Goal: Information Seeking & Learning: Find specific fact

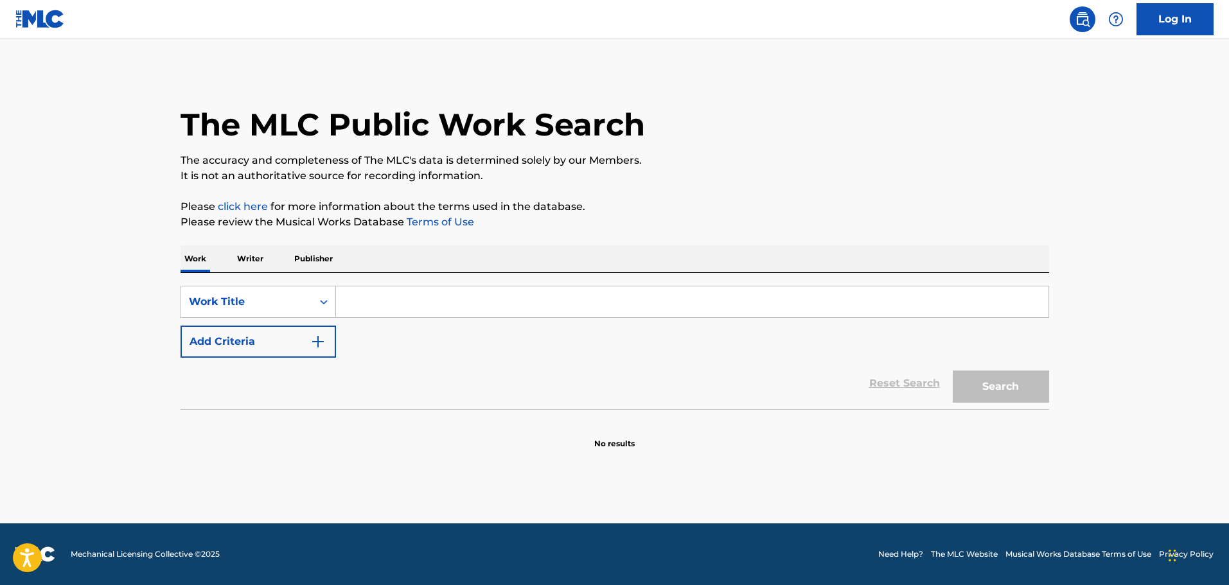
click at [360, 305] on input "Search Form" at bounding box center [692, 301] width 712 height 31
paste input "Dare To Run"
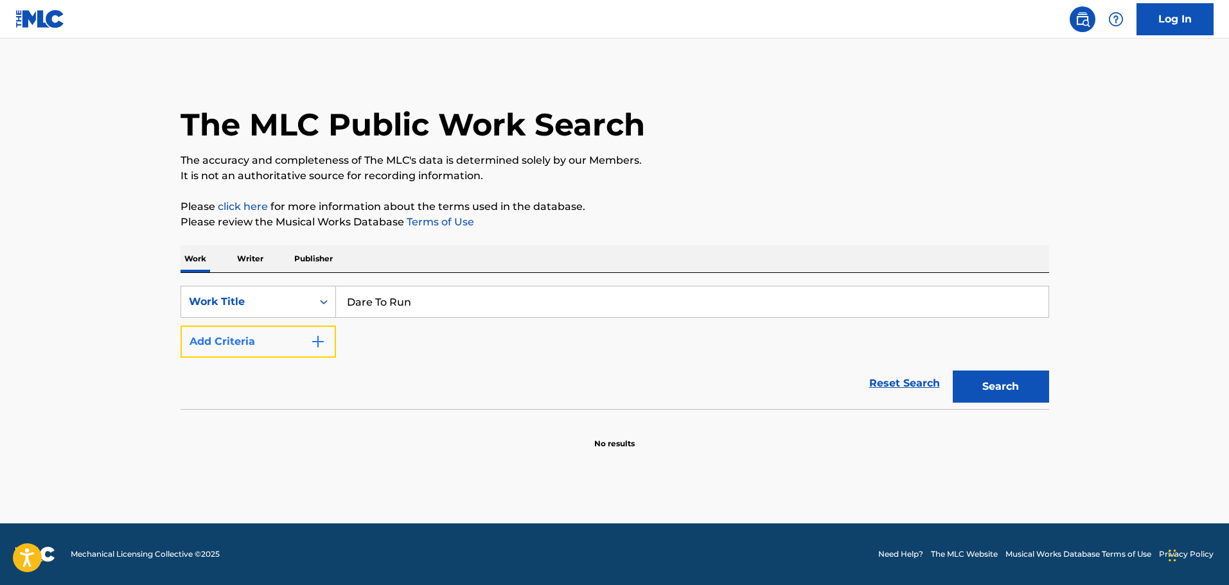
click at [272, 343] on button "Add Criteria" at bounding box center [257, 342] width 155 height 32
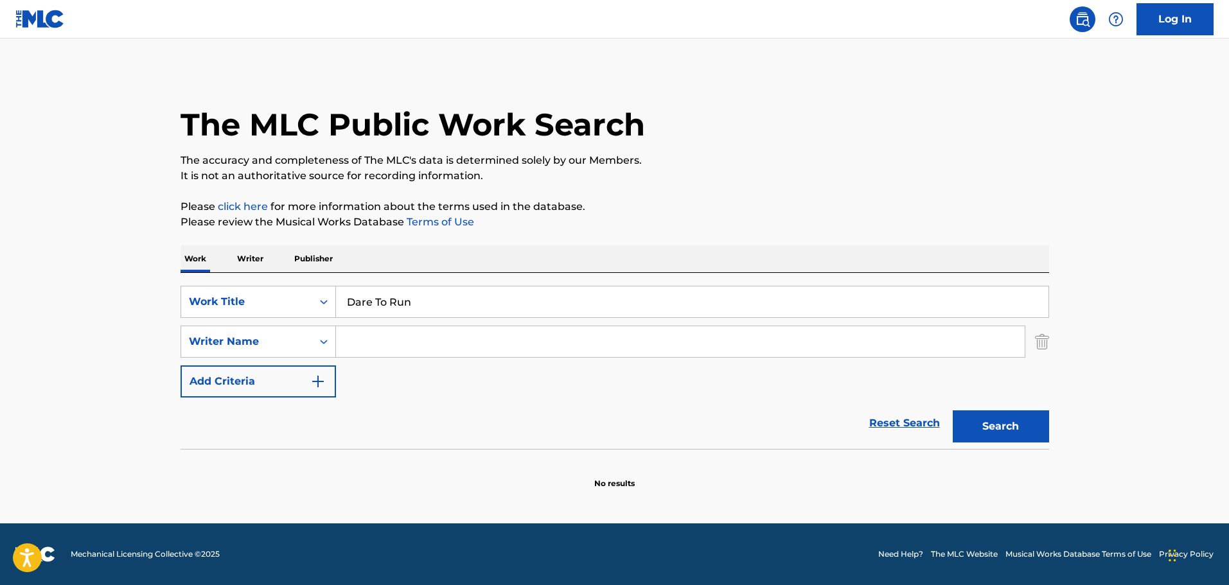
click at [367, 299] on input "Dare To Run" at bounding box center [692, 301] width 712 height 31
type input "Dare To Run"
click at [391, 334] on input "Search Form" at bounding box center [680, 341] width 689 height 31
type input "joshua hogan"
click at [953, 410] on button "Search" at bounding box center [1001, 426] width 96 height 32
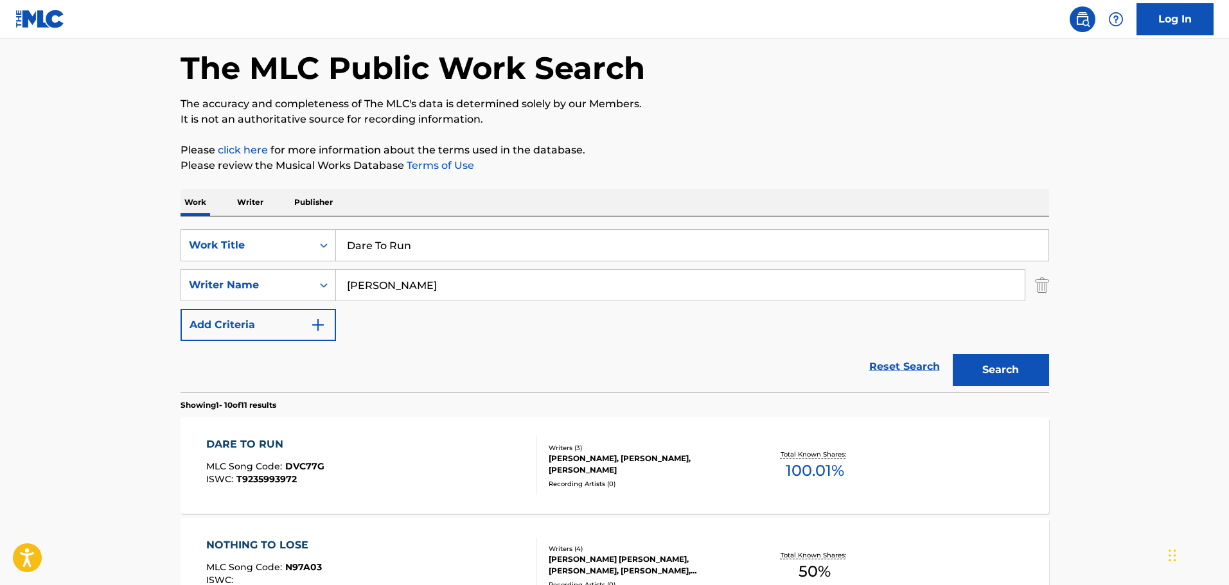
scroll to position [128, 0]
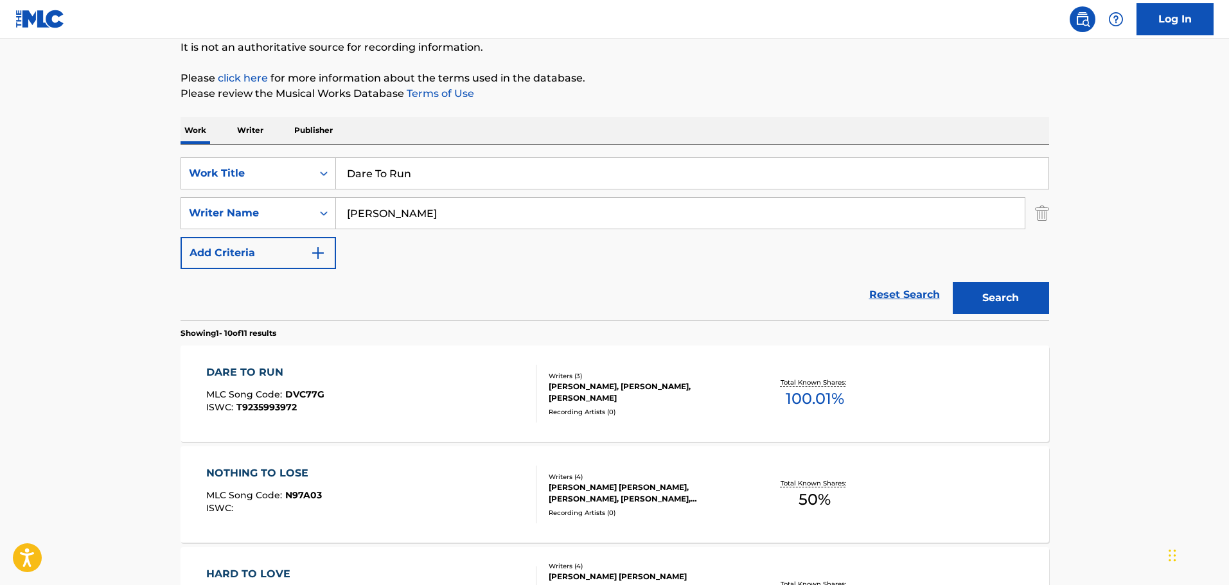
click at [317, 378] on div "DARE TO RUN" at bounding box center [265, 372] width 118 height 15
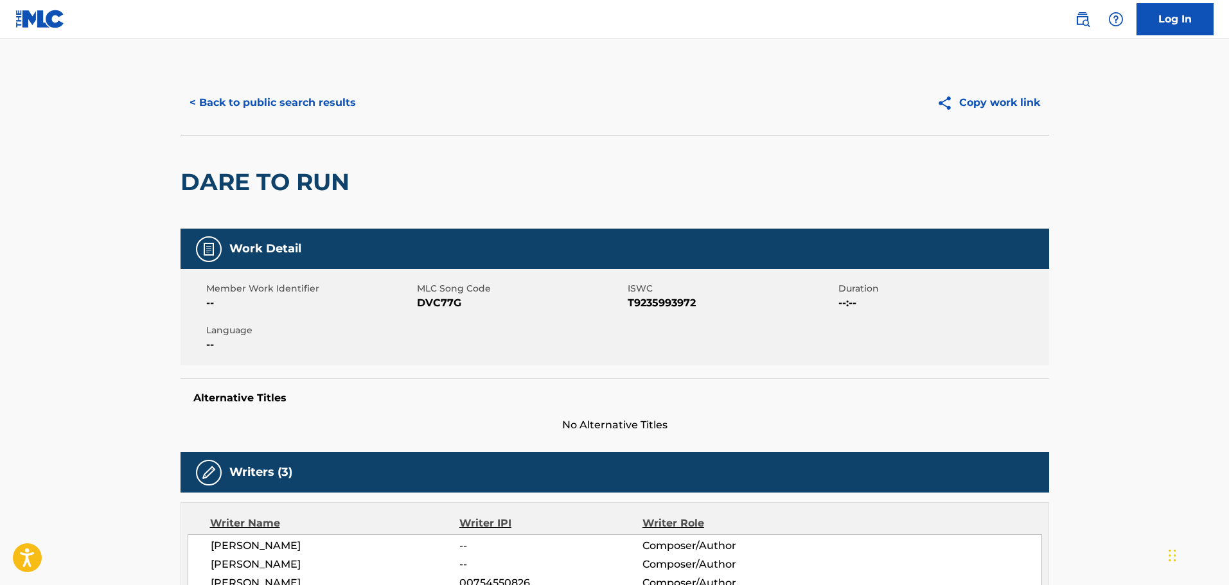
click at [452, 295] on span "DVC77G" at bounding box center [520, 302] width 207 height 15
copy span "DVC77G"
click at [266, 105] on button "< Back to public search results" at bounding box center [272, 103] width 184 height 32
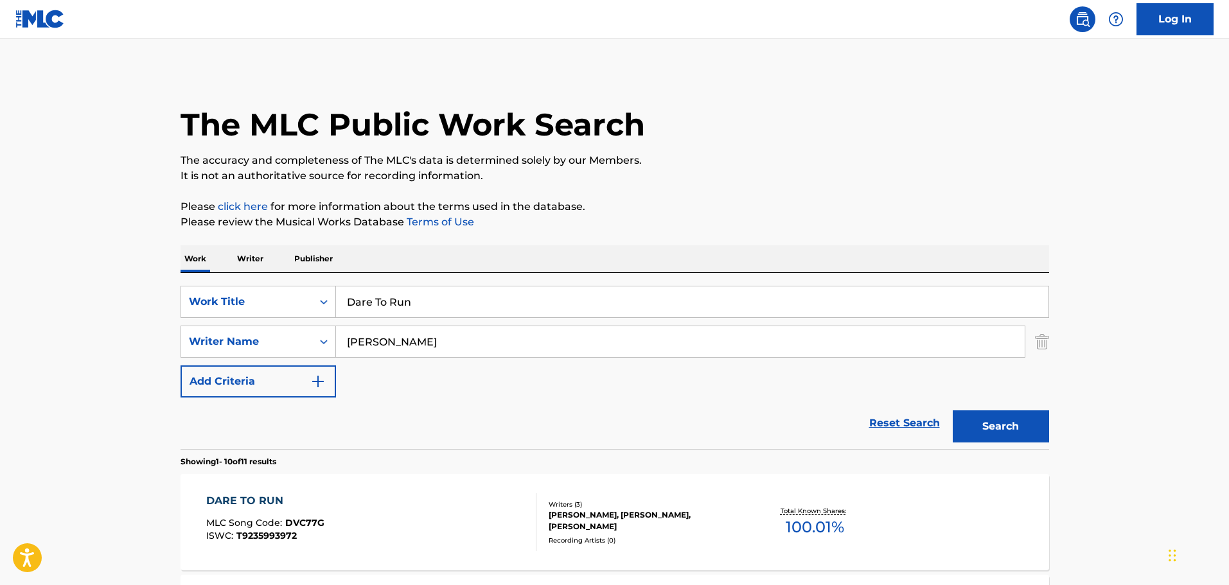
drag, startPoint x: 433, startPoint y: 306, endPoint x: 274, endPoint y: 321, distance: 159.3
click at [280, 321] on div "SearchWithCriteria629dea6a-5aca-41c4-83b0-b343ec8c99f8 Work Title Dare To Run S…" at bounding box center [614, 342] width 868 height 112
paste input "Press Rewind"
type input "Press Rewind"
drag, startPoint x: 448, startPoint y: 348, endPoint x: 317, endPoint y: 353, distance: 131.1
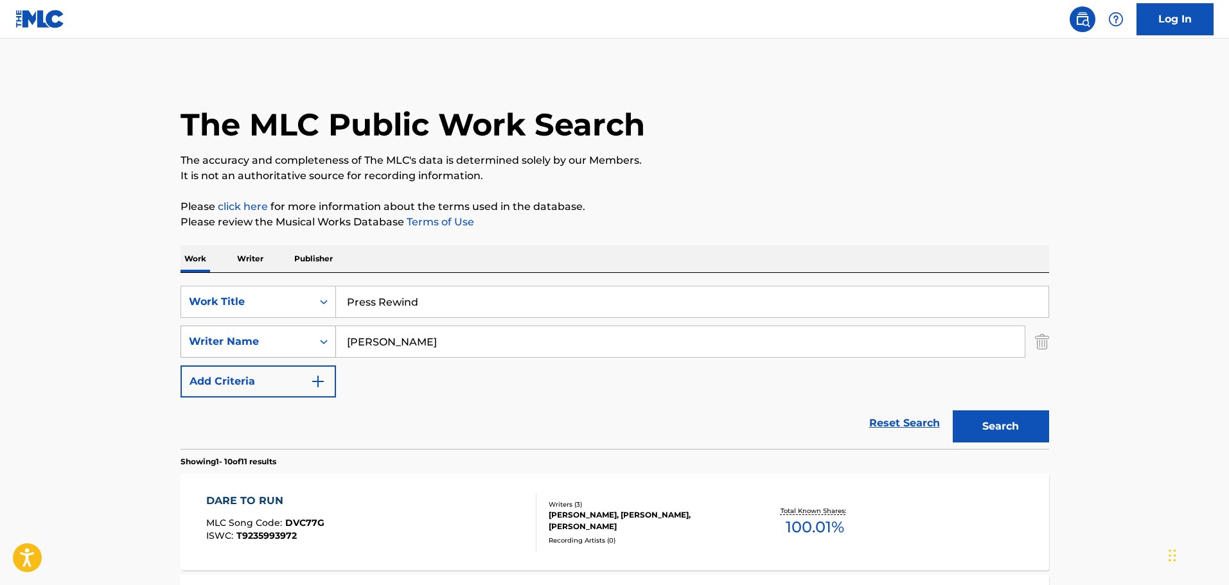
click at [313, 355] on div "SearchWithCriteria53213751-6e98-43d0-a7e3-e0b5d4fc8ec8 Writer Name joshua hogan" at bounding box center [614, 342] width 868 height 32
paste input "Andrew Warre"
type input "Andrew Warren"
click at [953, 410] on button "Search" at bounding box center [1001, 426] width 96 height 32
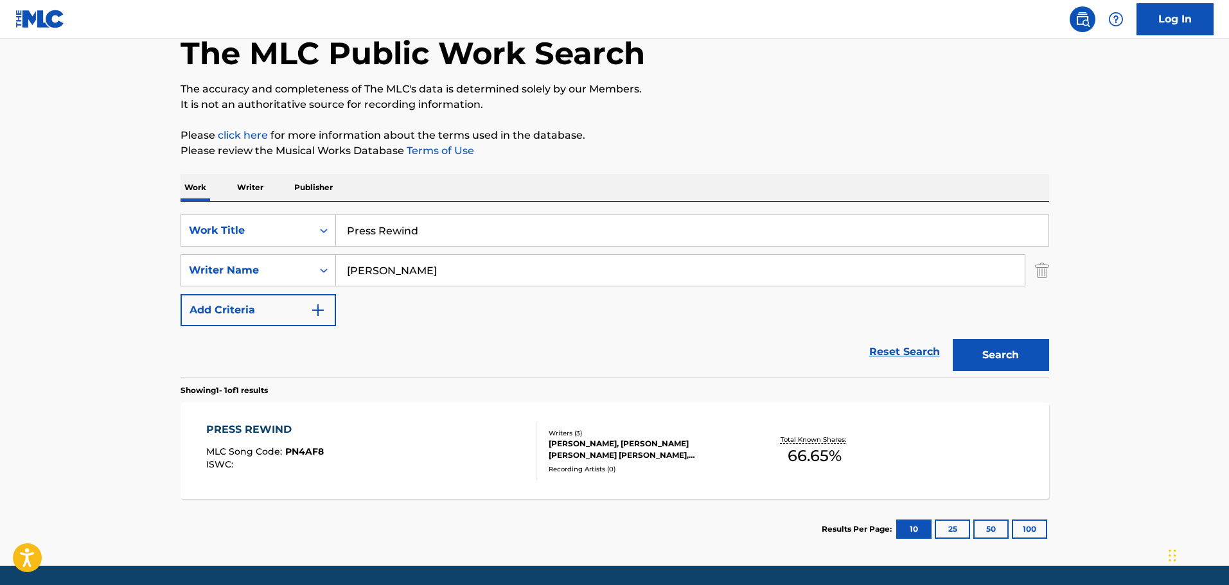
scroll to position [49, 0]
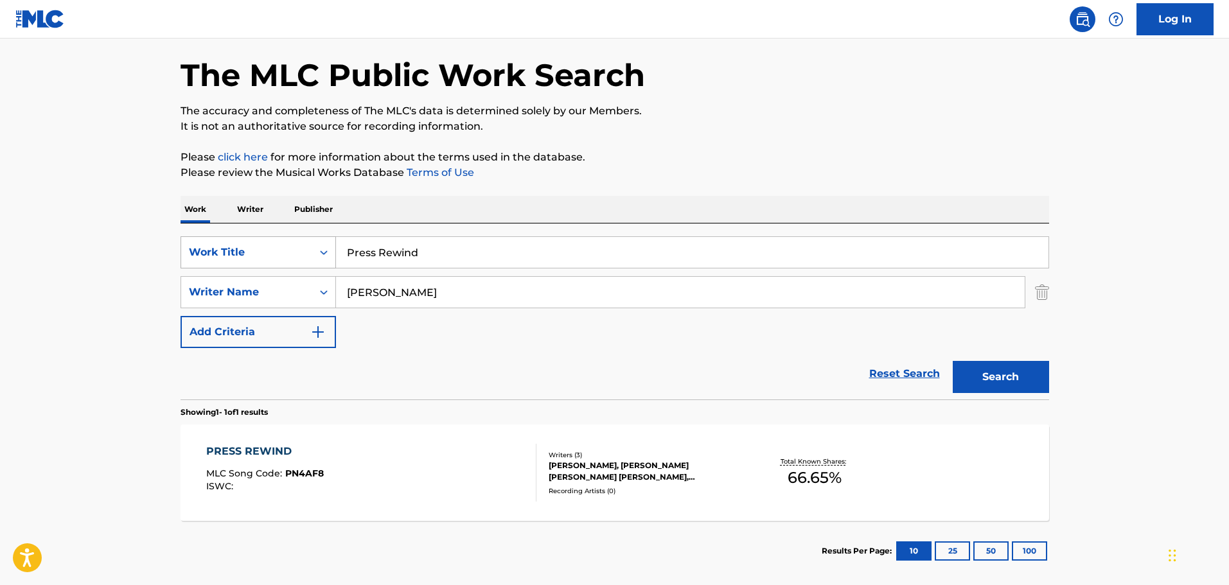
drag, startPoint x: 452, startPoint y: 258, endPoint x: 303, endPoint y: 265, distance: 149.8
click at [272, 258] on div "SearchWithCriteria629dea6a-5aca-41c4-83b0-b343ec8c99f8 Work Title Press Rewind" at bounding box center [614, 252] width 868 height 32
paste input "BENDING LIKE THE WIND"
type input "BENDING LIKE THE WIND"
drag, startPoint x: 495, startPoint y: 304, endPoint x: 173, endPoint y: 289, distance: 322.8
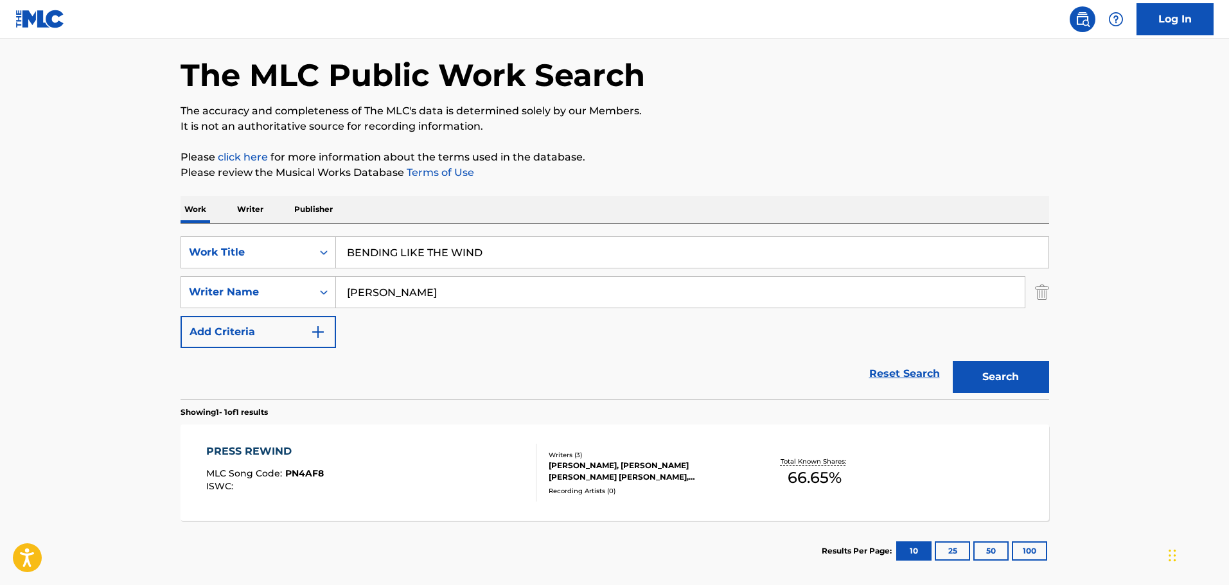
click at [191, 289] on div "SearchWithCriteria53213751-6e98-43d0-a7e3-e0b5d4fc8ec8 Writer Name Andrew Warren" at bounding box center [614, 292] width 868 height 32
type input "joshua hogan"
click at [953, 361] on button "Search" at bounding box center [1001, 377] width 96 height 32
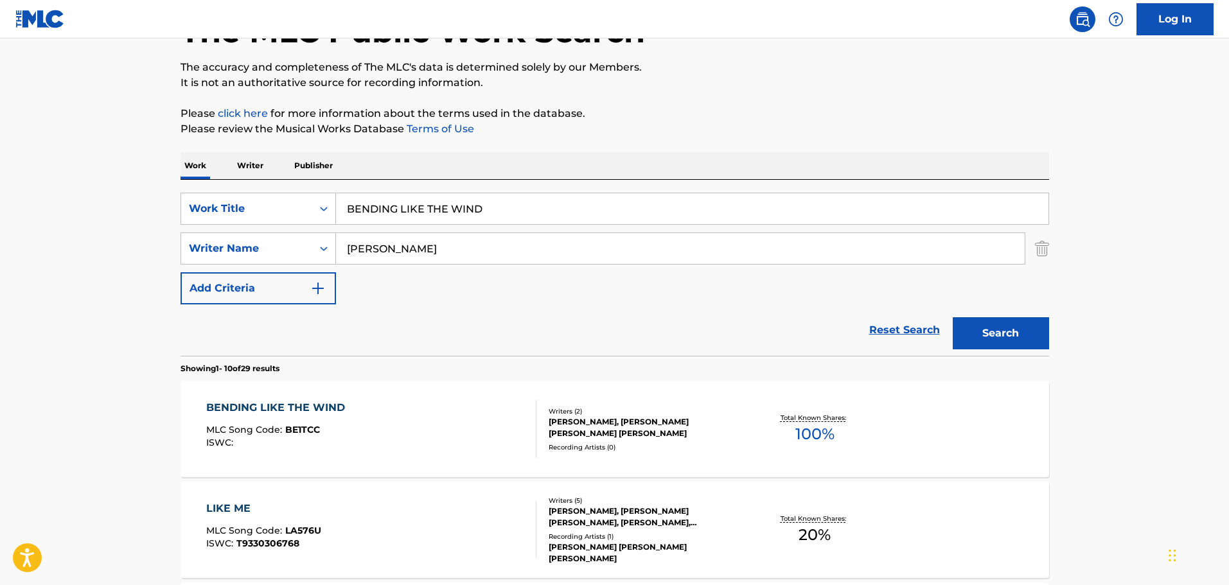
scroll to position [114, 0]
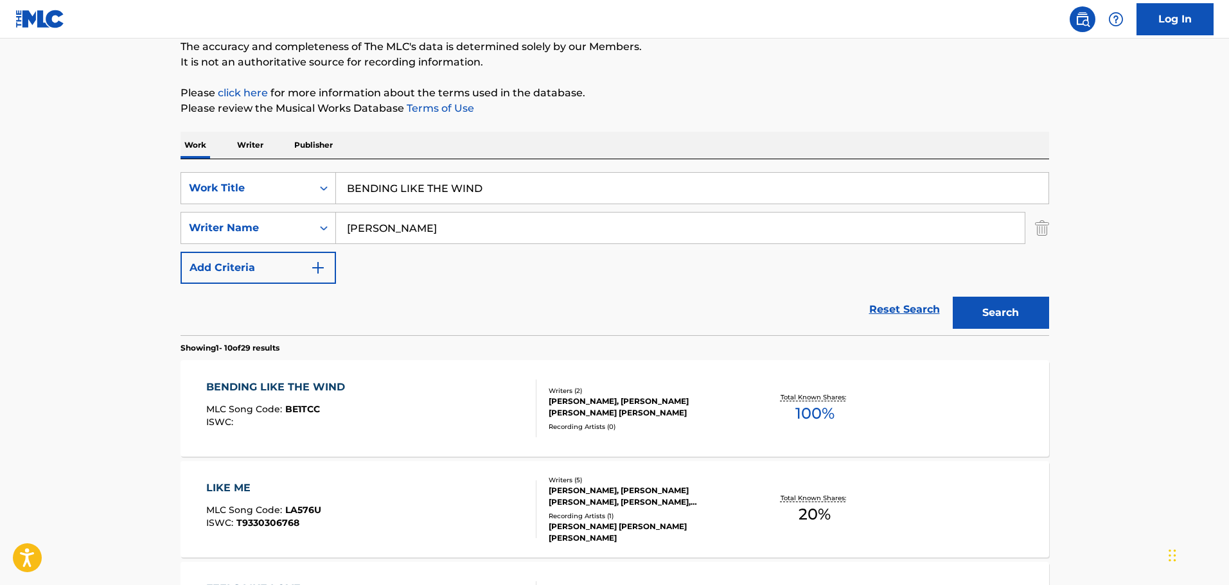
click at [338, 401] on div "BENDING LIKE THE WIND MLC Song Code : BE1TCC ISWC :" at bounding box center [278, 409] width 145 height 58
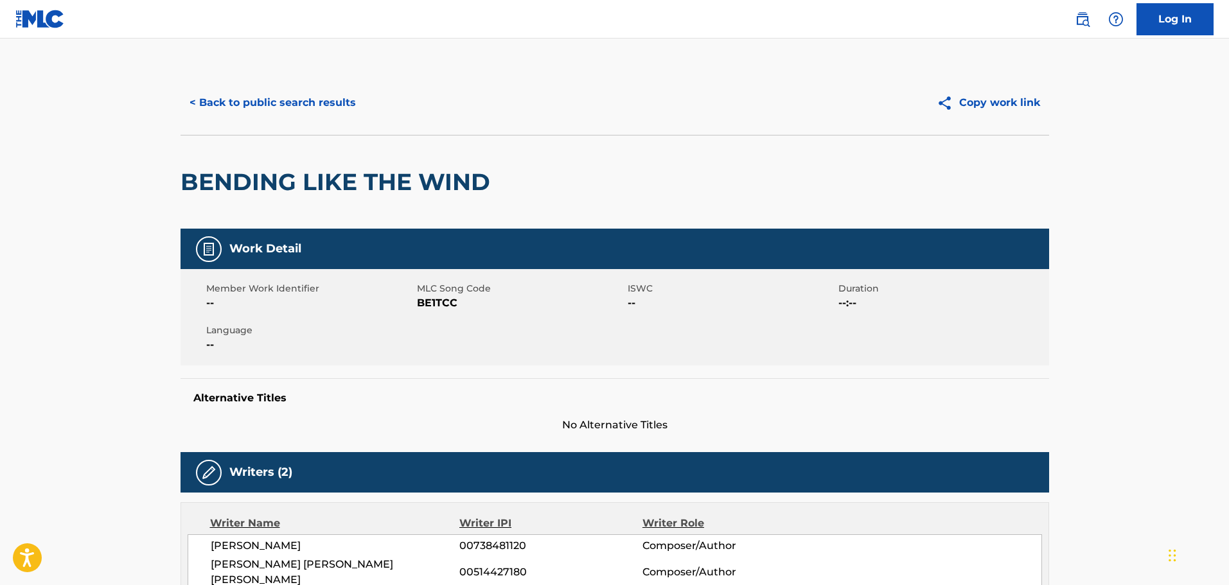
click at [446, 312] on div "Member Work Identifier -- MLC Song Code BE1TCC ISWC -- Duration --:-- Language …" at bounding box center [614, 317] width 868 height 96
click at [445, 303] on span "BE1TCC" at bounding box center [520, 302] width 207 height 15
click at [219, 110] on button "< Back to public search results" at bounding box center [272, 103] width 184 height 32
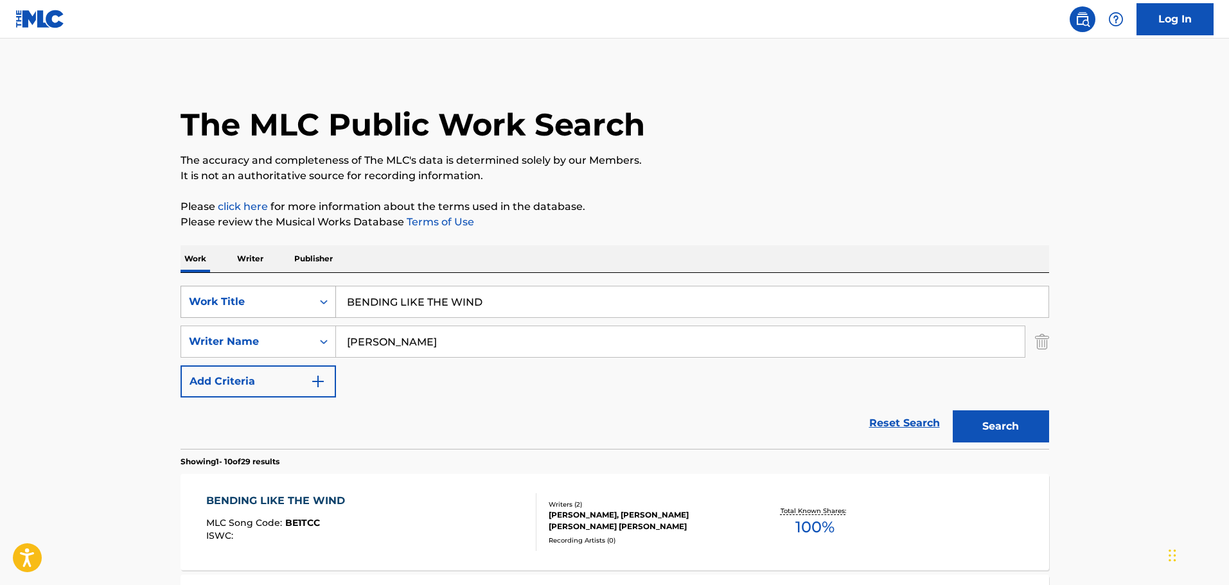
drag, startPoint x: 513, startPoint y: 294, endPoint x: 312, endPoint y: 306, distance: 202.0
click at [312, 306] on div "SearchWithCriteria629dea6a-5aca-41c4-83b0-b343ec8c99f8 Work Title BENDING LIKE …" at bounding box center [614, 302] width 868 height 32
paste input "THE STATIC"
click at [953, 410] on button "Search" at bounding box center [1001, 426] width 96 height 32
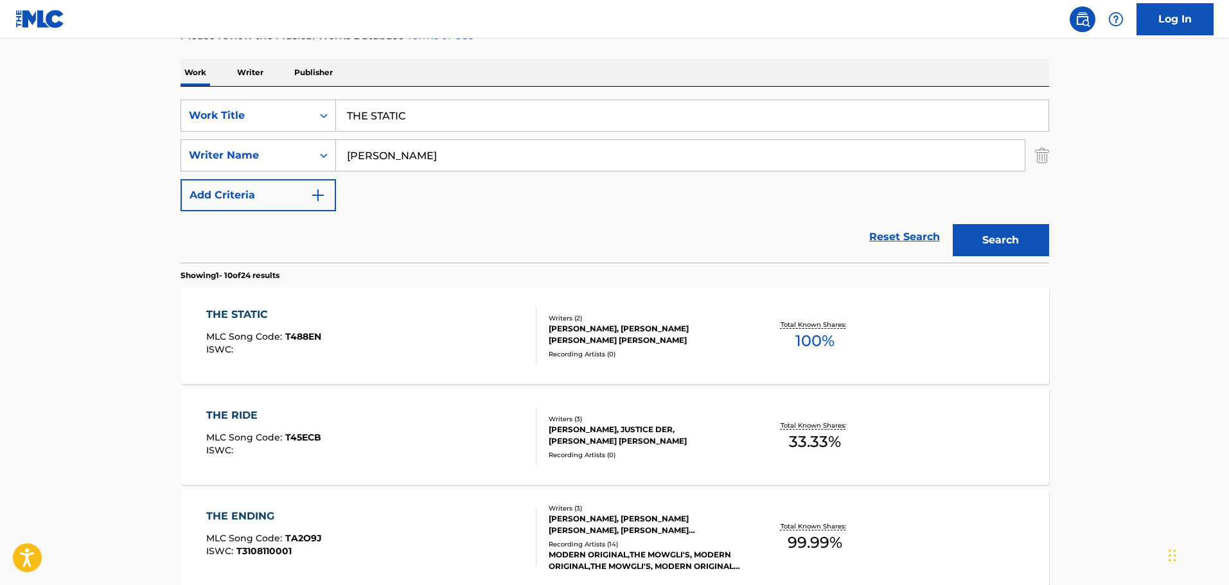
scroll to position [193, 0]
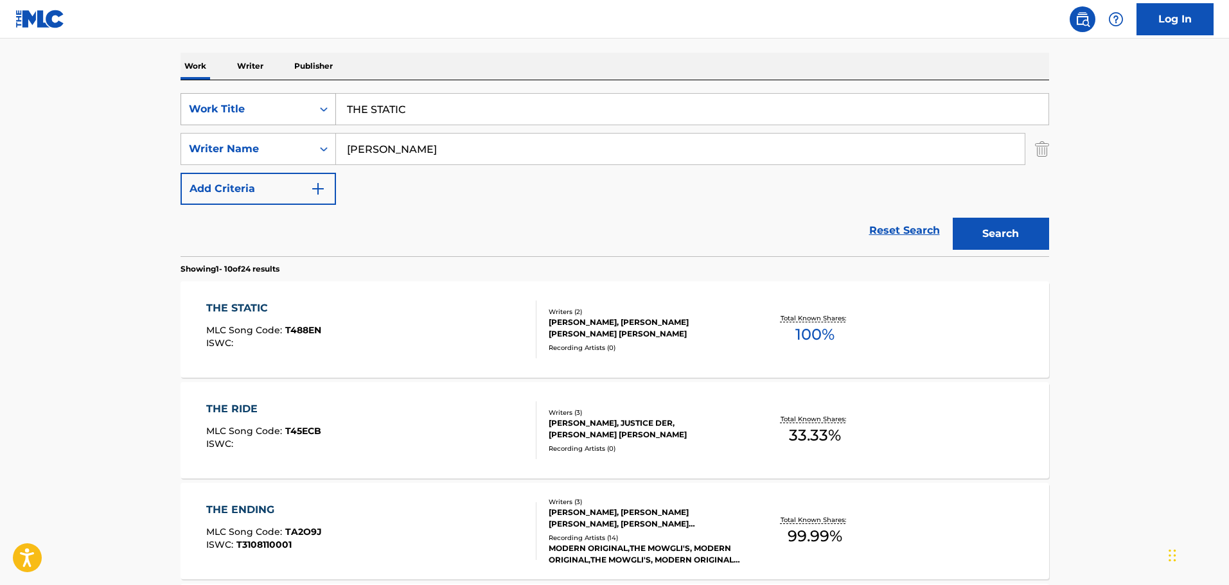
drag, startPoint x: 387, startPoint y: 112, endPoint x: 283, endPoint y: 111, distance: 104.1
click at [283, 111] on div "SearchWithCriteria629dea6a-5aca-41c4-83b0-b343ec8c99f8 Work Title THE STATIC" at bounding box center [614, 109] width 868 height 32
paste input "Would You Stay"
click at [953, 218] on button "Search" at bounding box center [1001, 234] width 96 height 32
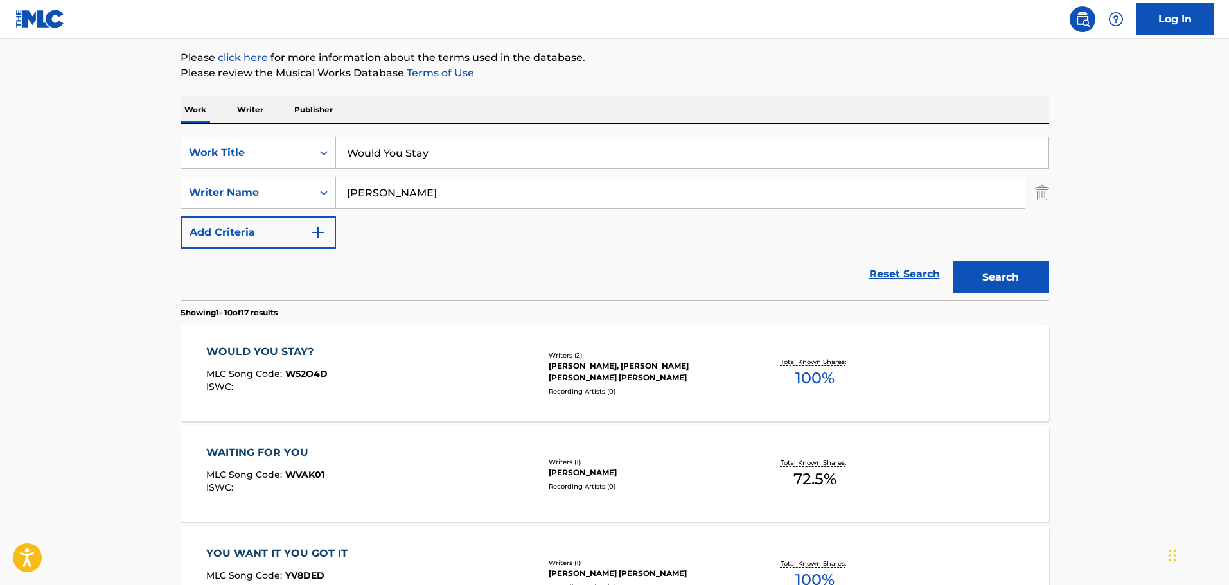
scroll to position [128, 0]
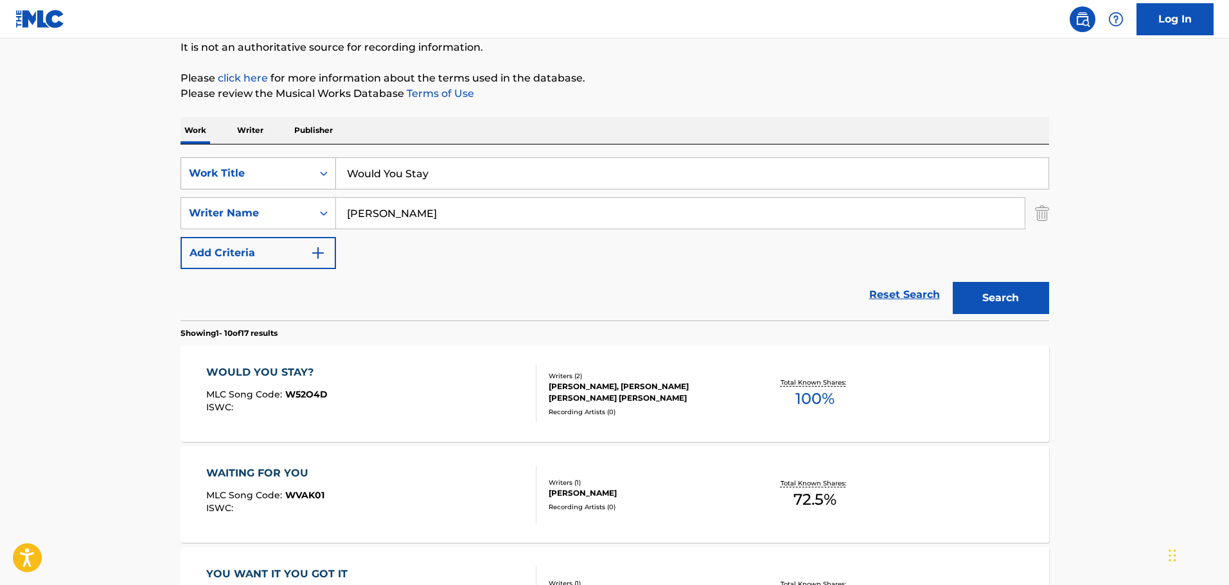
drag, startPoint x: 444, startPoint y: 163, endPoint x: 324, endPoint y: 175, distance: 120.2
click at [318, 174] on div "SearchWithCriteria629dea6a-5aca-41c4-83b0-b343ec8c99f8 Work Title Would You Sta…" at bounding box center [614, 233] width 868 height 176
drag, startPoint x: 488, startPoint y: 181, endPoint x: 260, endPoint y: 180, distance: 228.0
click at [260, 180] on div "SearchWithCriteria629dea6a-5aca-41c4-83b0-b343ec8c99f8 Work Title Would You Stay" at bounding box center [614, 173] width 868 height 32
paste input "Latest Mood"
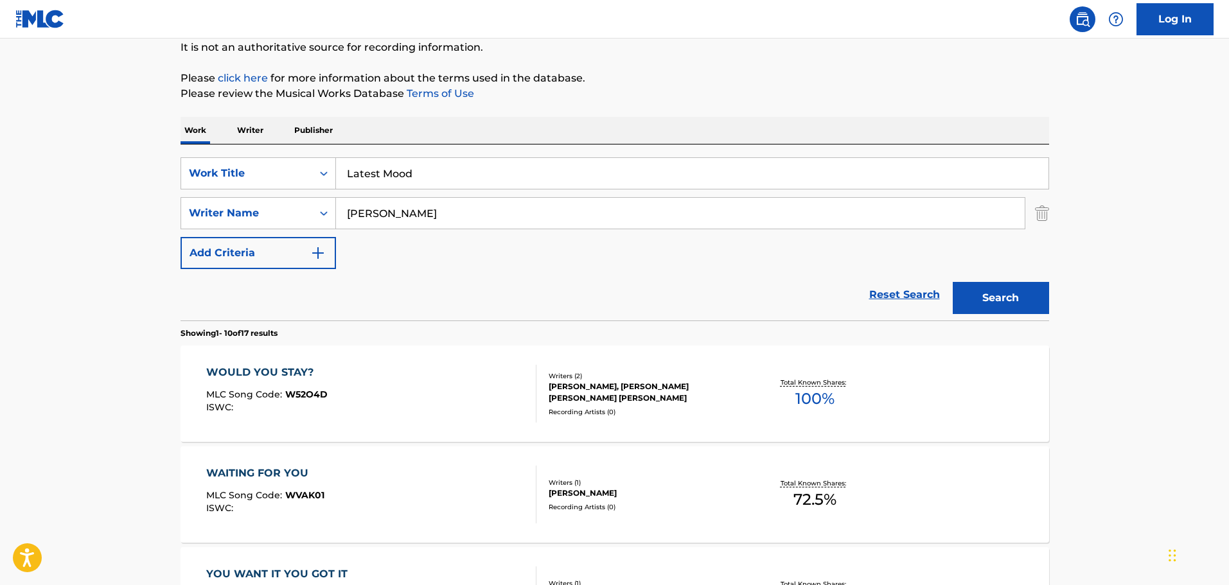
type input "Latest Mood"
drag, startPoint x: 401, startPoint y: 221, endPoint x: 127, endPoint y: 197, distance: 274.7
click at [206, 194] on div "SearchWithCriteria629dea6a-5aca-41c4-83b0-b343ec8c99f8 Work Title Latest Mood S…" at bounding box center [614, 213] width 868 height 112
type input "david appelbaum"
click at [953, 282] on button "Search" at bounding box center [1001, 298] width 96 height 32
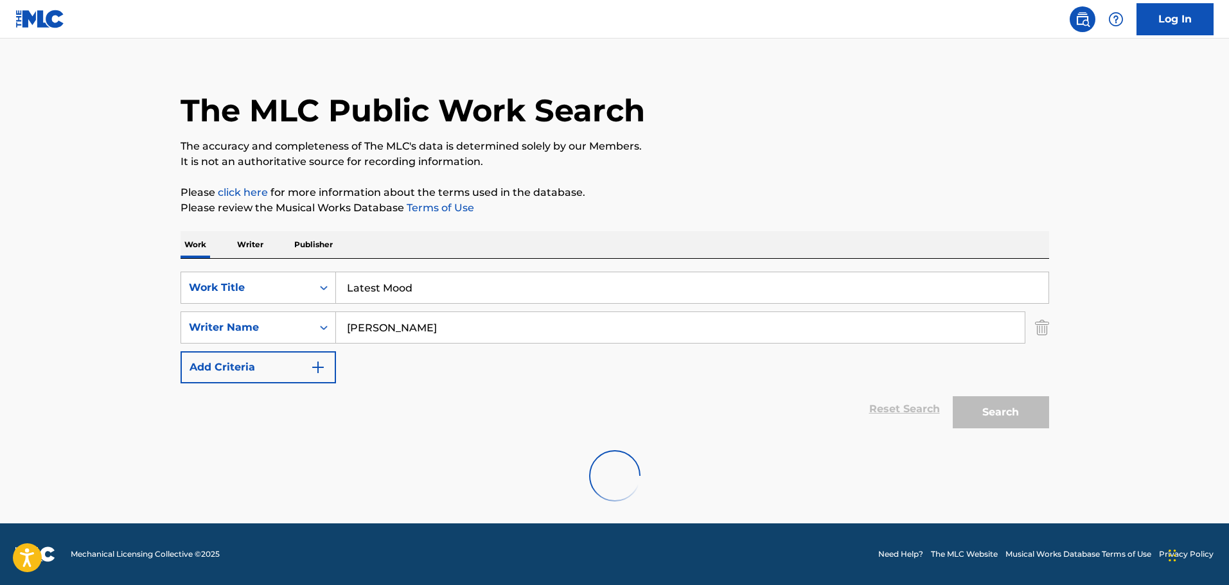
scroll to position [0, 0]
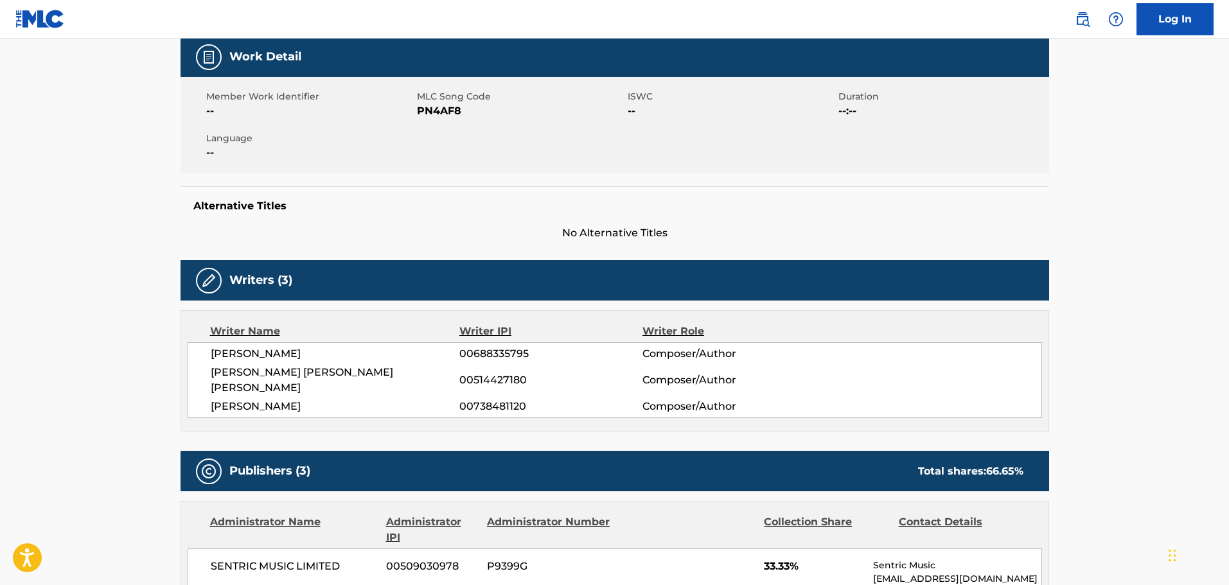
scroll to position [64, 0]
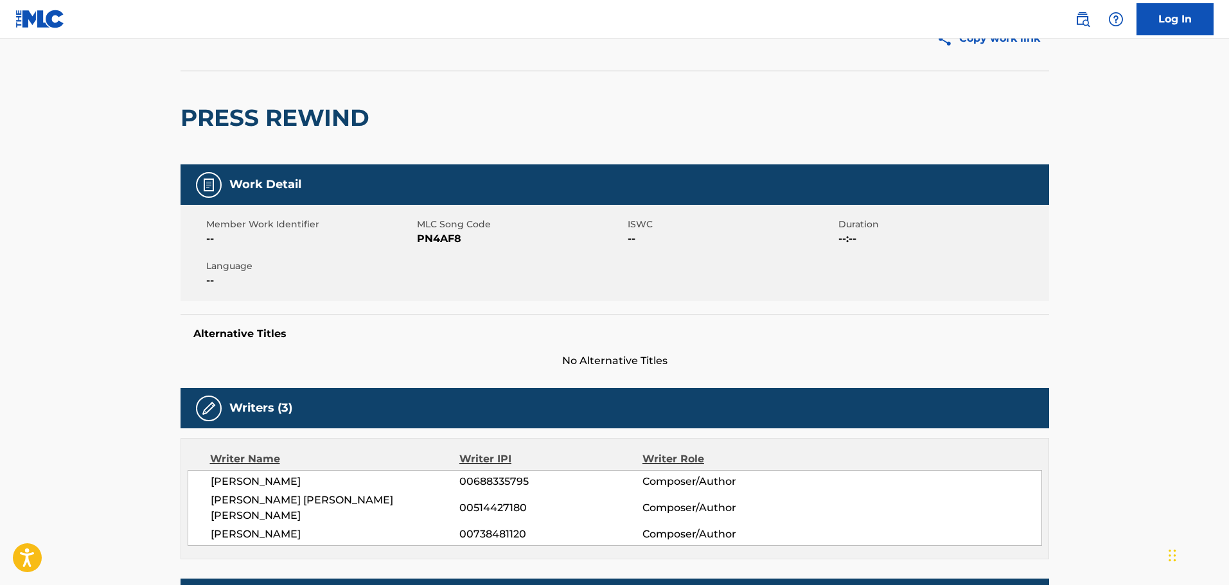
click at [432, 242] on span "PN4AF8" at bounding box center [520, 238] width 207 height 15
copy span "PN4AF8"
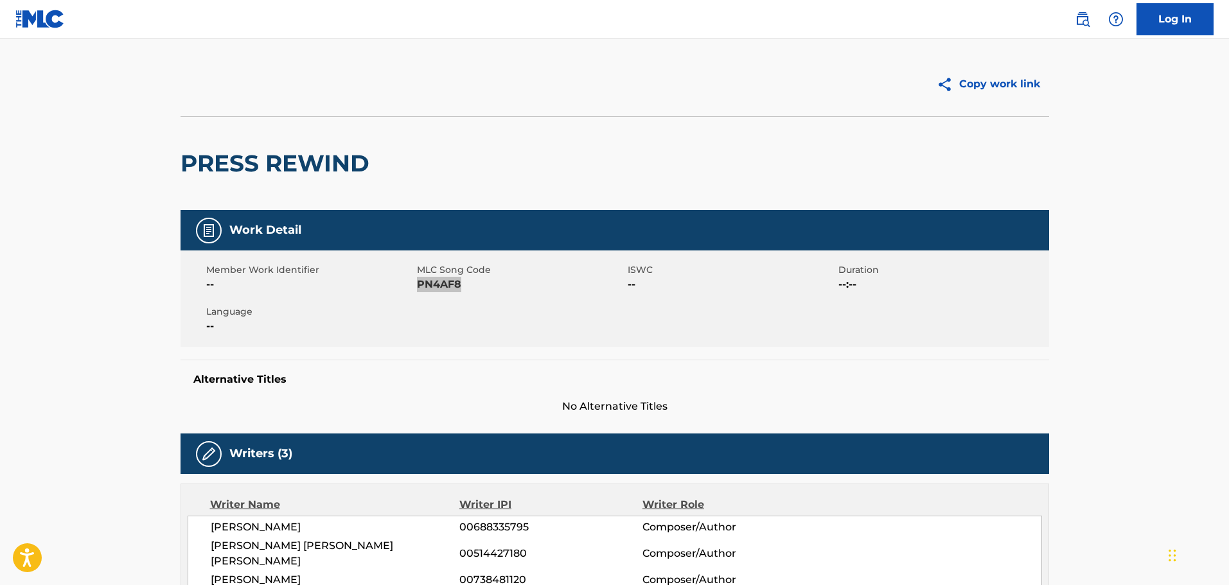
scroll to position [0, 0]
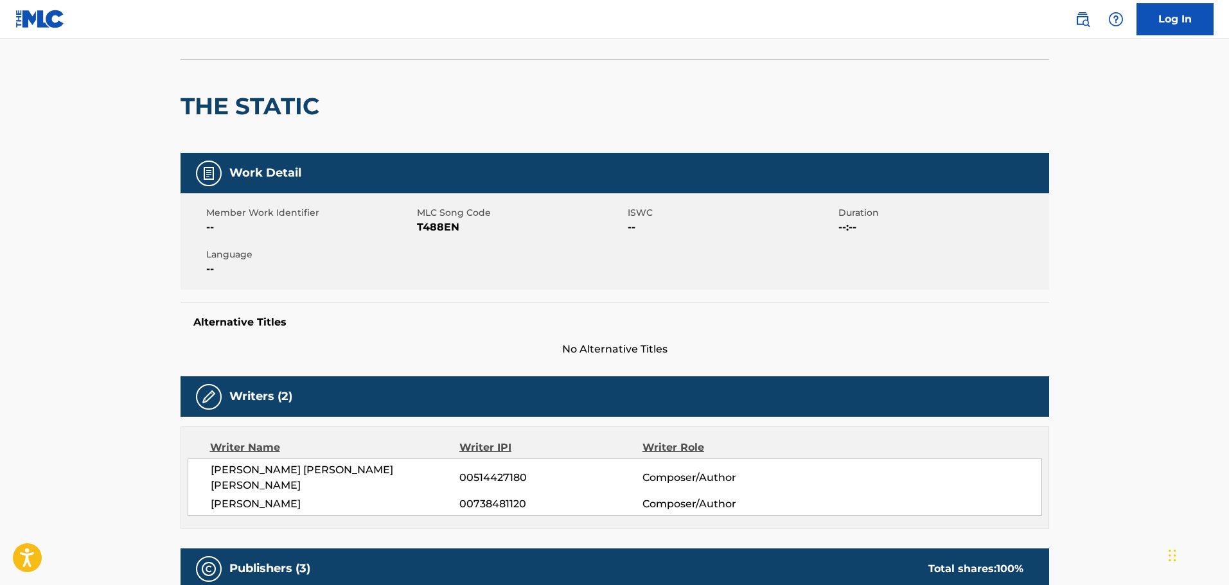
scroll to position [64, 0]
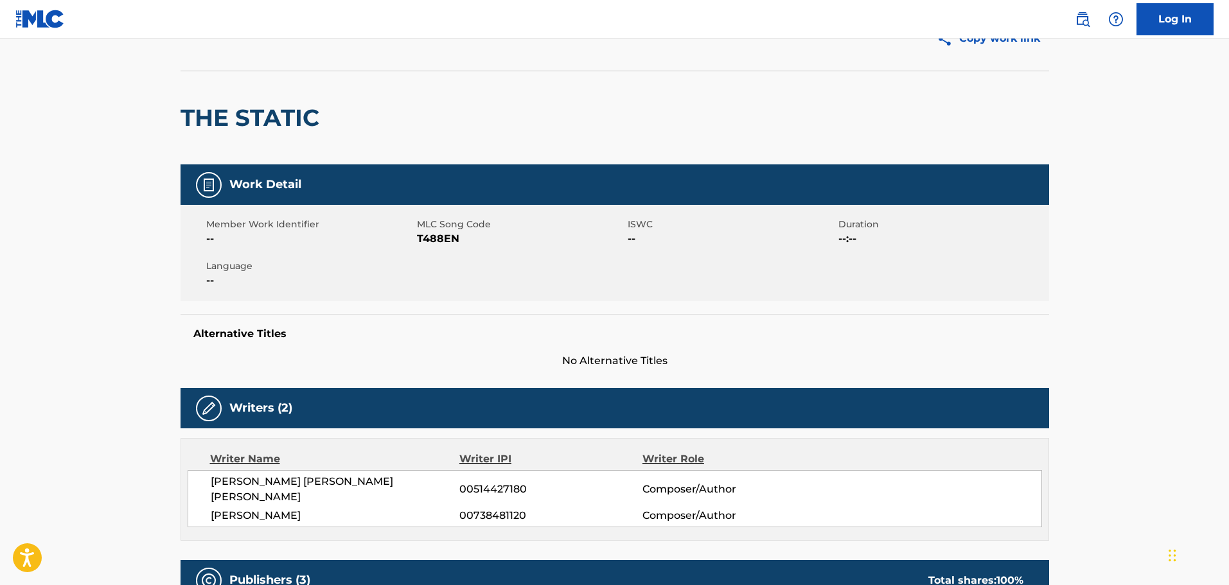
click at [447, 236] on span "T488EN" at bounding box center [520, 238] width 207 height 15
copy span "T488EN"
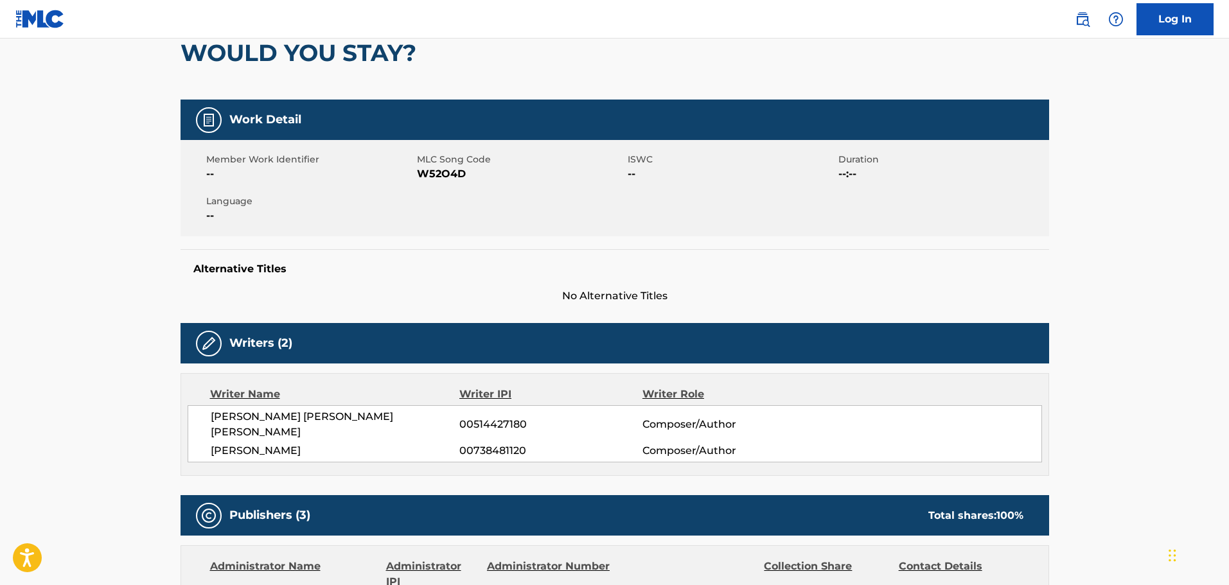
scroll to position [128, 0]
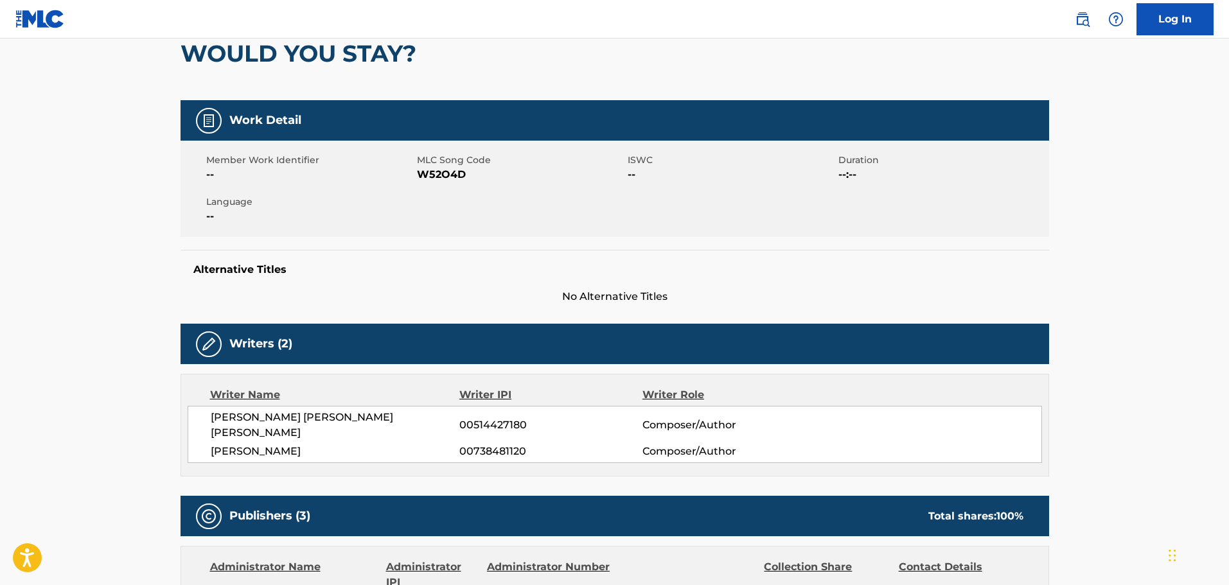
click at [436, 173] on span "W52O4D" at bounding box center [520, 174] width 207 height 15
copy span "W52O4D"
